Goal: Task Accomplishment & Management: Use online tool/utility

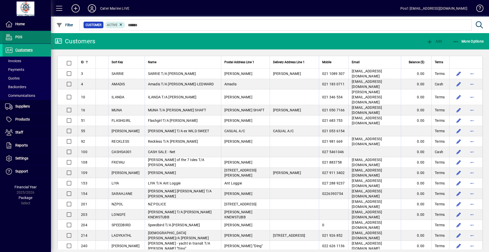
click at [17, 37] on span "POS" at bounding box center [18, 37] width 7 height 4
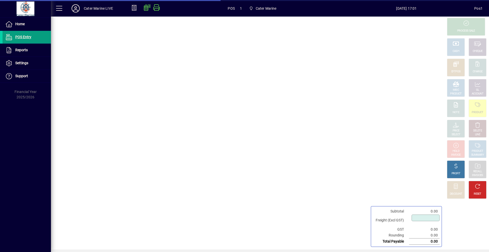
type input "****"
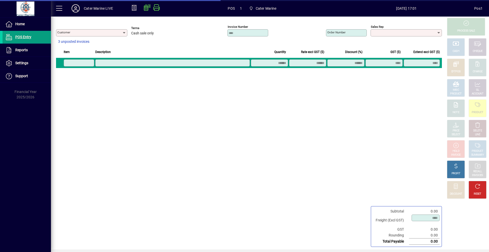
type input "**********"
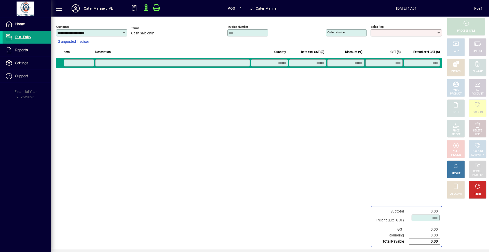
click at [477, 7] on div "Pos1" at bounding box center [478, 8] width 8 height 8
click at [475, 11] on div "Pos1" at bounding box center [478, 8] width 8 height 8
click at [23, 52] on span "Reports" at bounding box center [15, 50] width 25 height 6
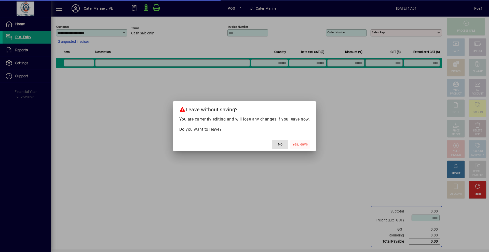
click at [297, 143] on span "Yes, leave" at bounding box center [299, 143] width 15 height 5
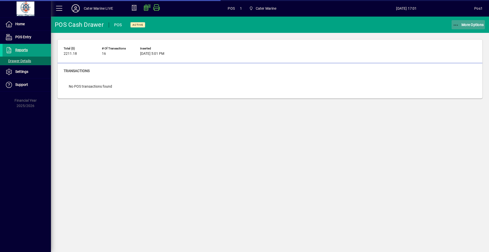
click at [469, 26] on span "More Options" at bounding box center [467, 25] width 31 height 4
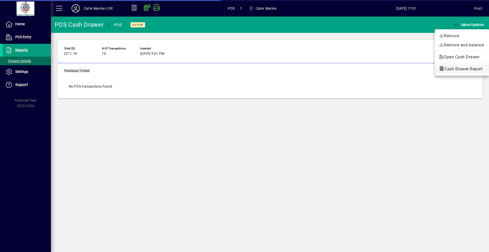
click at [455, 69] on span "Cash Drawer Report" at bounding box center [461, 68] width 46 height 5
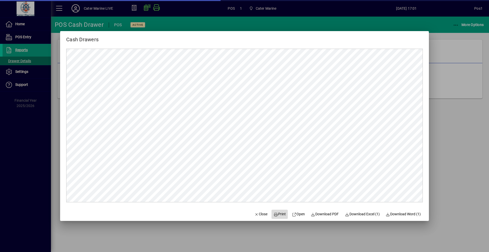
click at [277, 214] on span "Print" at bounding box center [279, 213] width 12 height 5
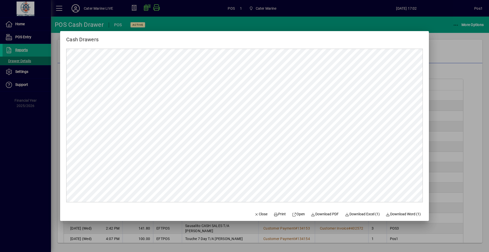
click at [451, 59] on div at bounding box center [244, 126] width 489 height 252
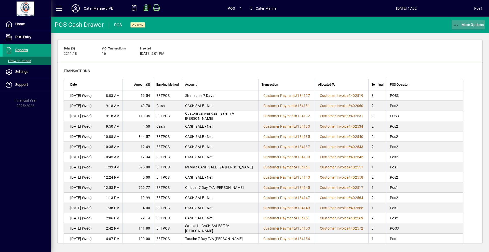
click at [456, 26] on icon "button" at bounding box center [455, 25] width 6 height 5
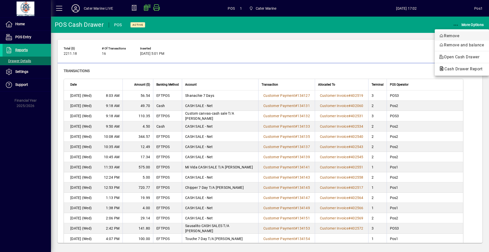
click at [451, 32] on button "Remove" at bounding box center [461, 35] width 54 height 9
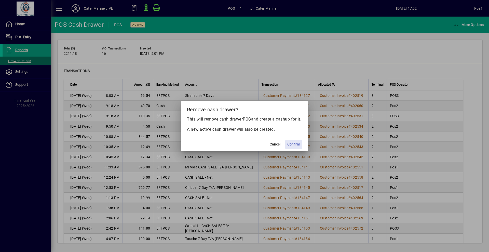
click at [293, 147] on span "Confirm" at bounding box center [293, 143] width 13 height 5
